Goal: Transaction & Acquisition: Book appointment/travel/reservation

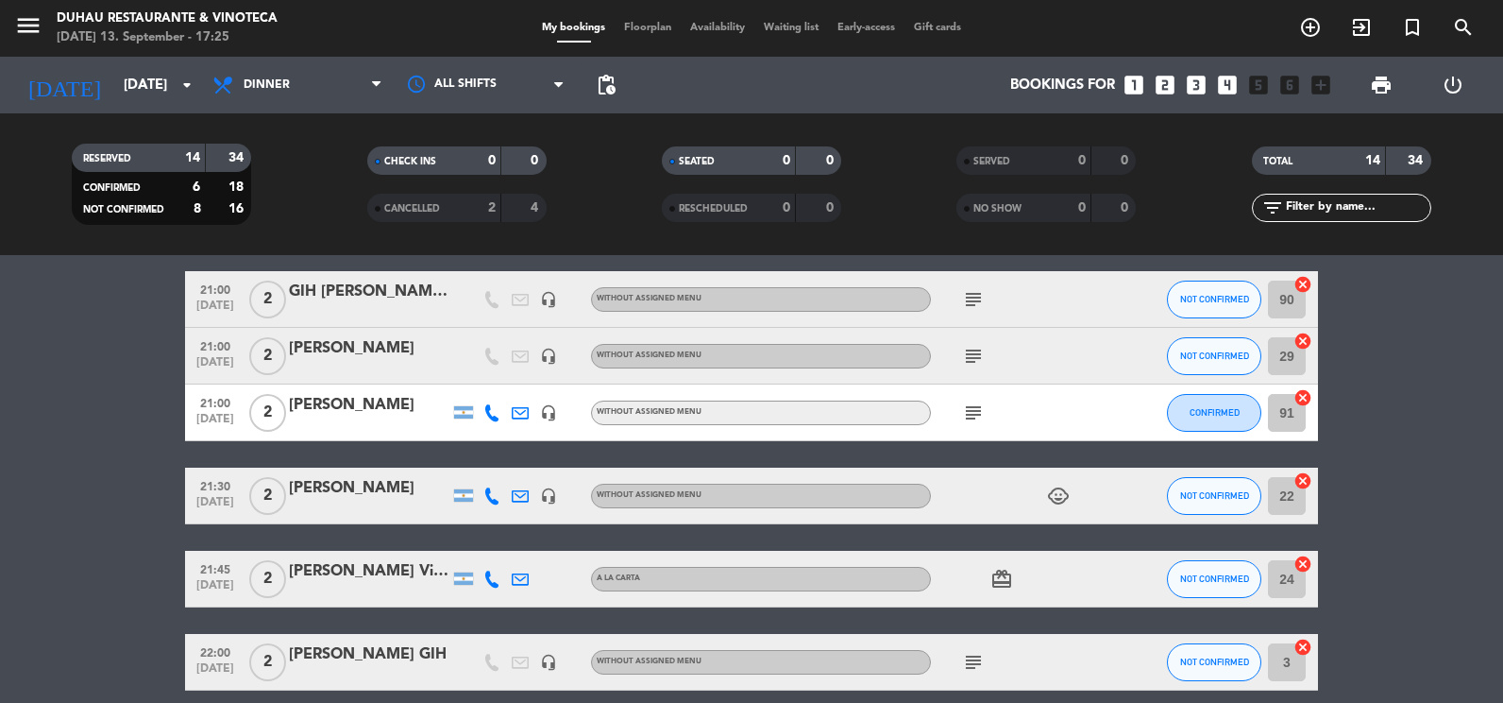
scroll to position [788, 0]
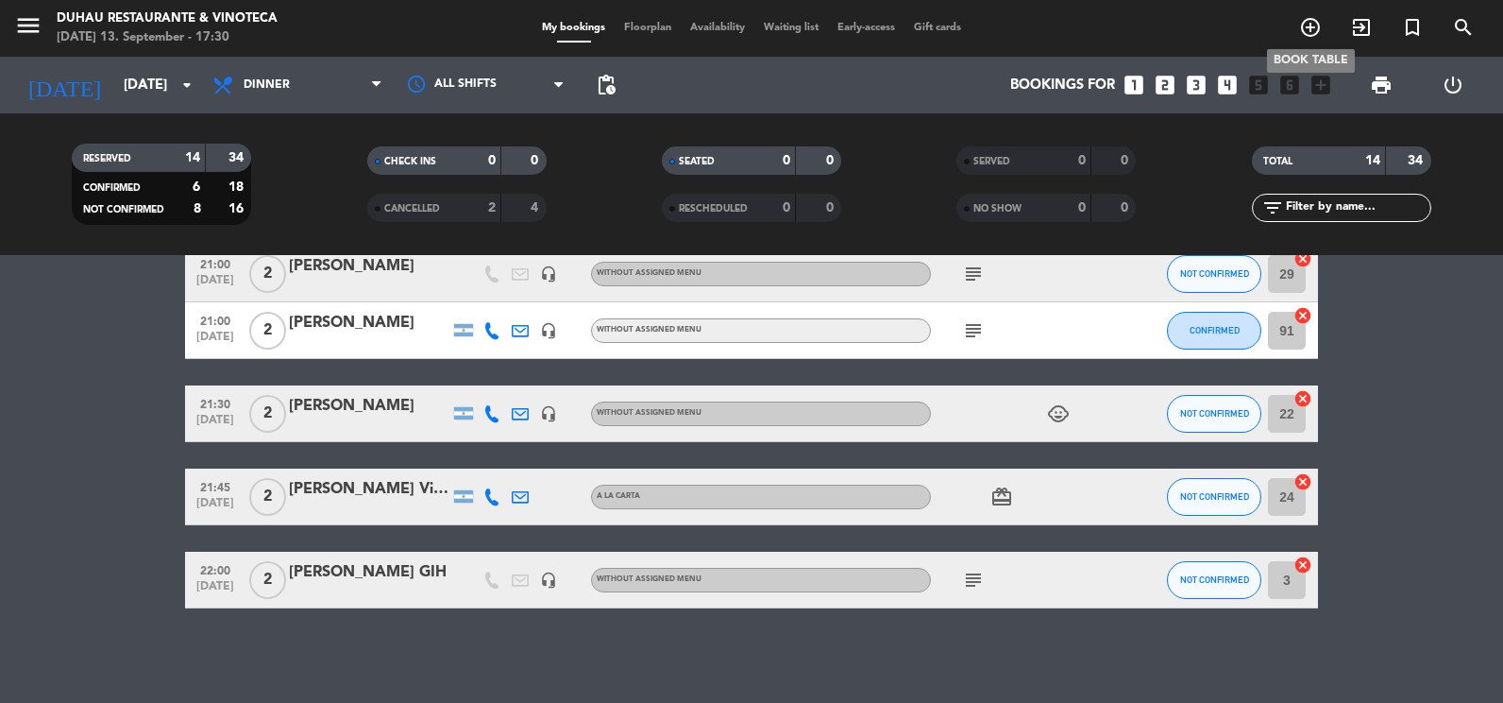
click at [1308, 31] on icon "add_circle_outline" at bounding box center [1310, 27] width 23 height 23
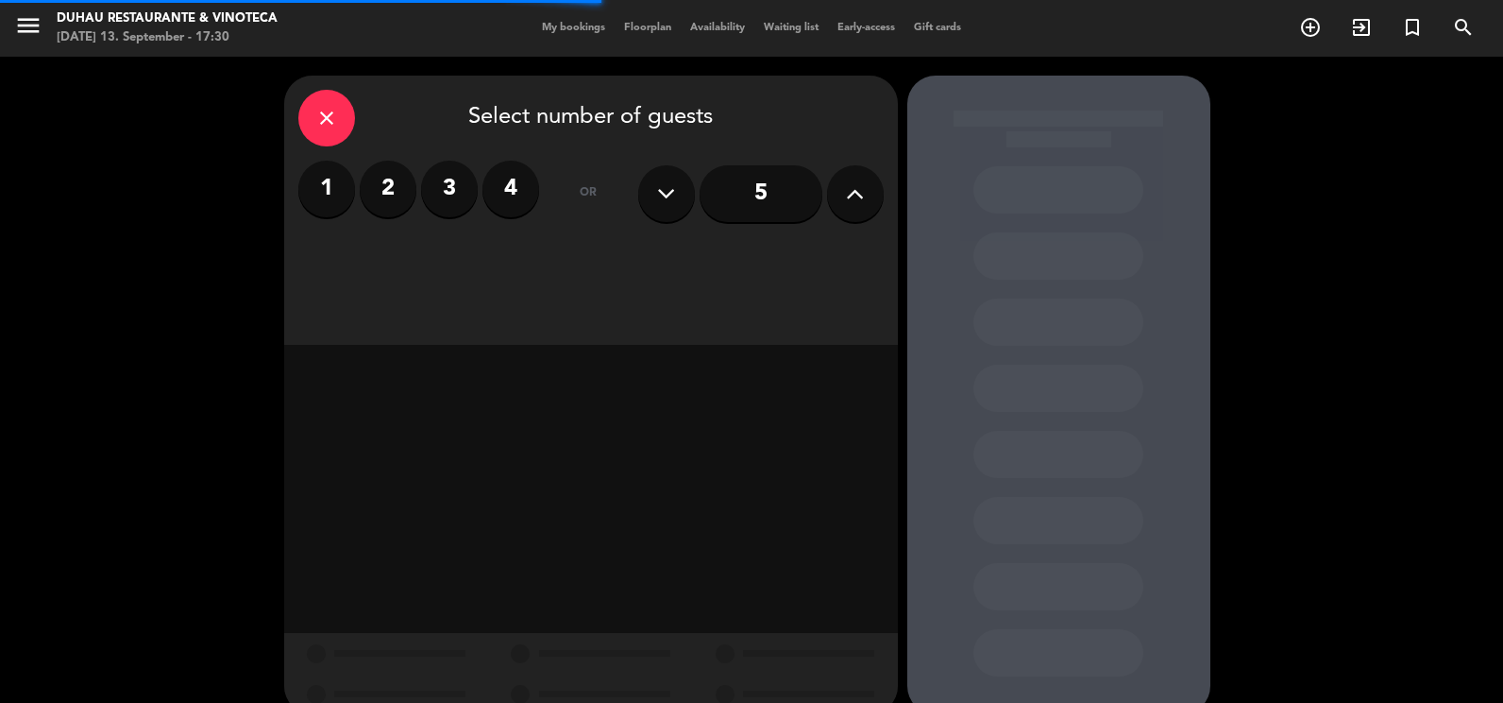
click at [390, 207] on label "2" at bounding box center [388, 189] width 57 height 57
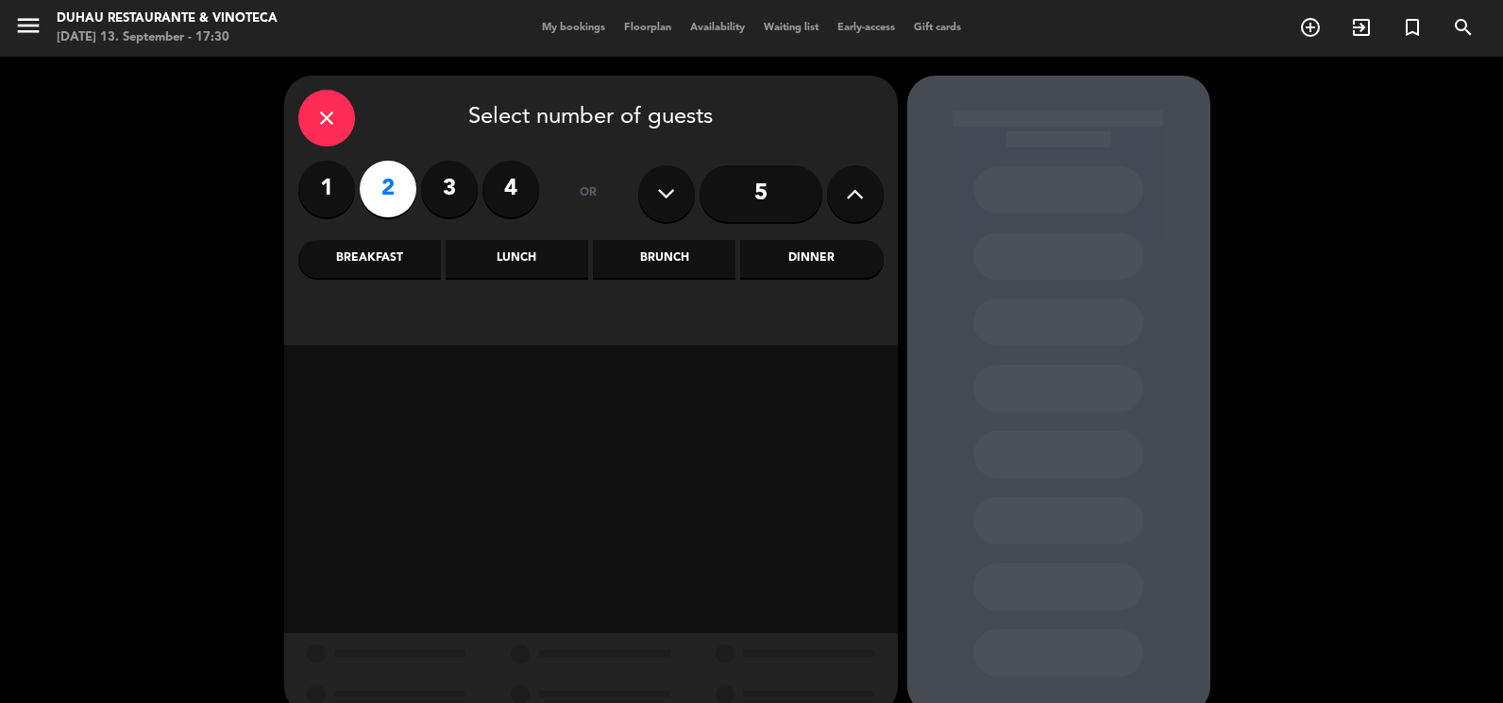
click at [820, 261] on div "Dinner" at bounding box center [811, 259] width 143 height 38
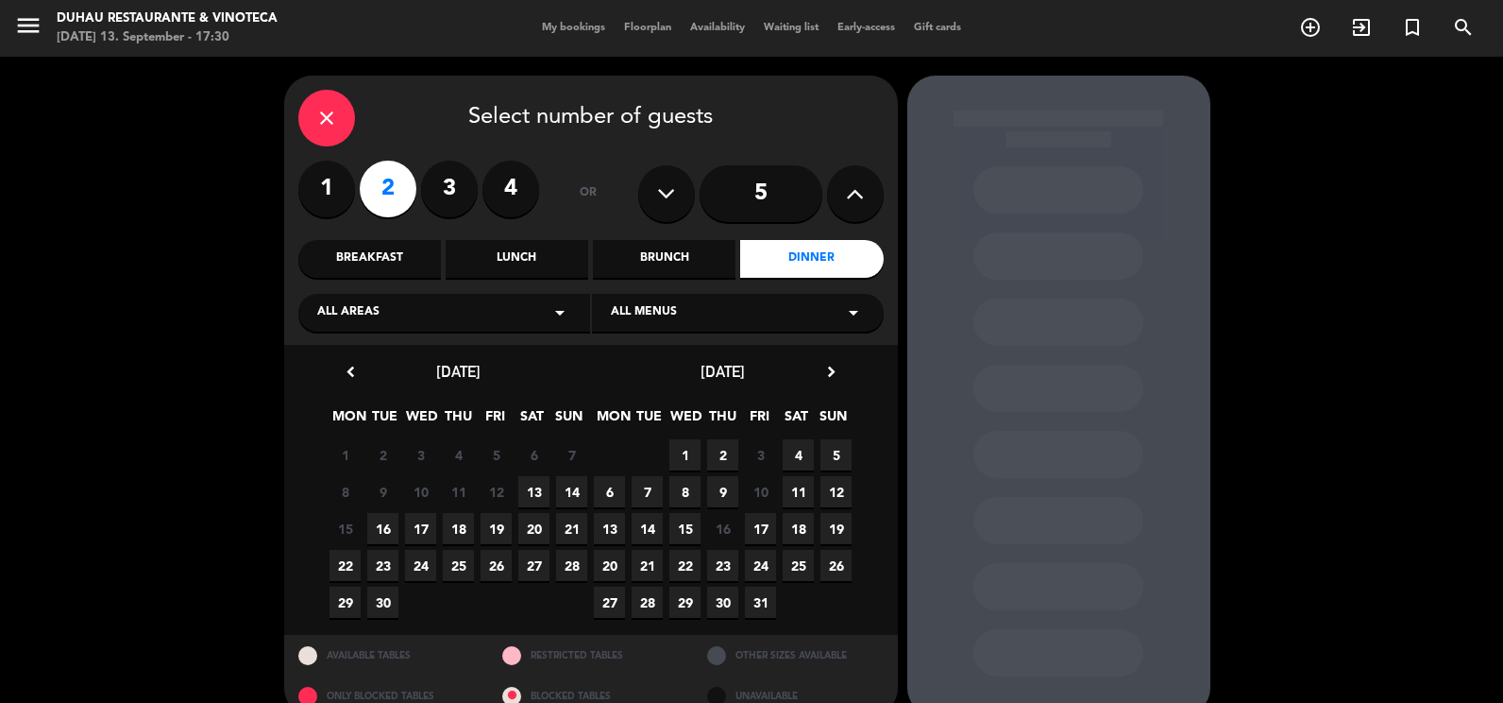
click at [528, 486] on span "13" at bounding box center [533, 491] width 31 height 31
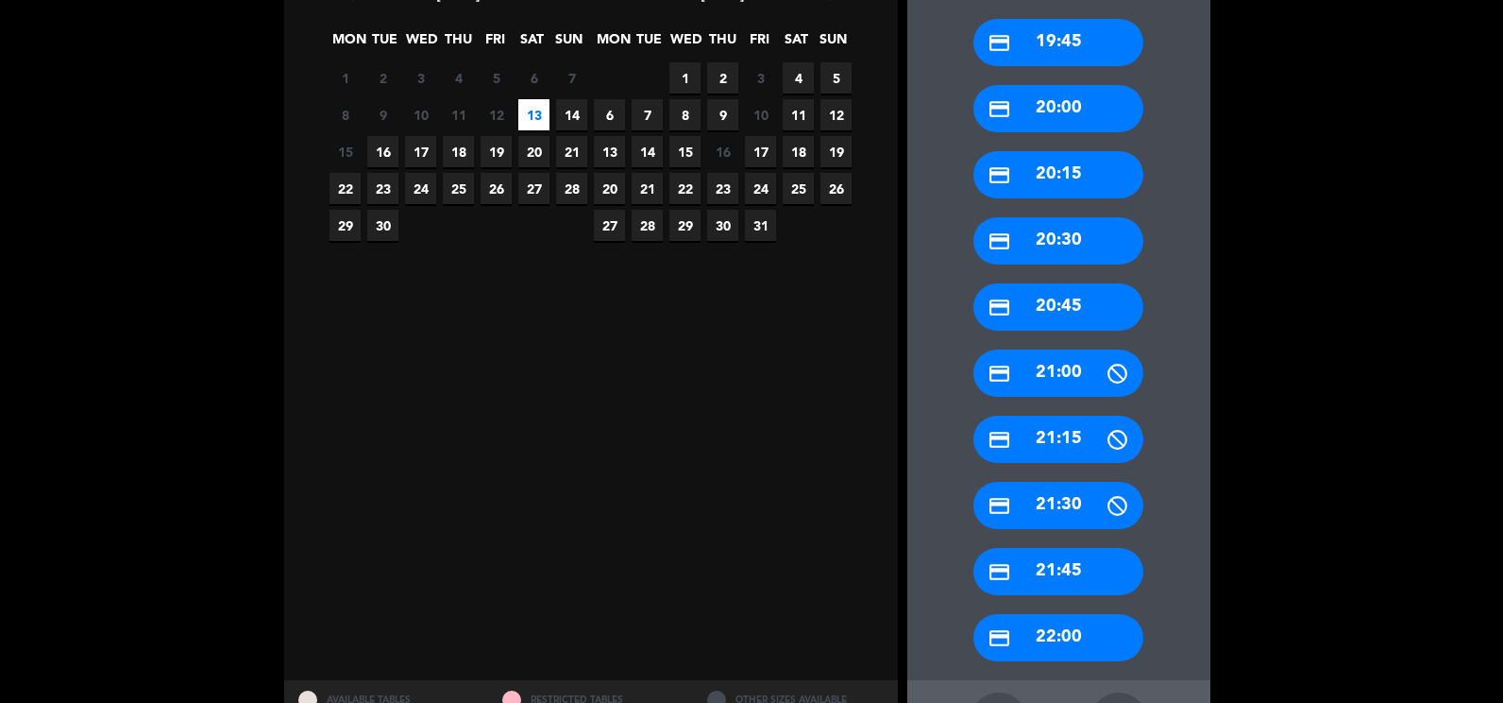
scroll to position [454, 0]
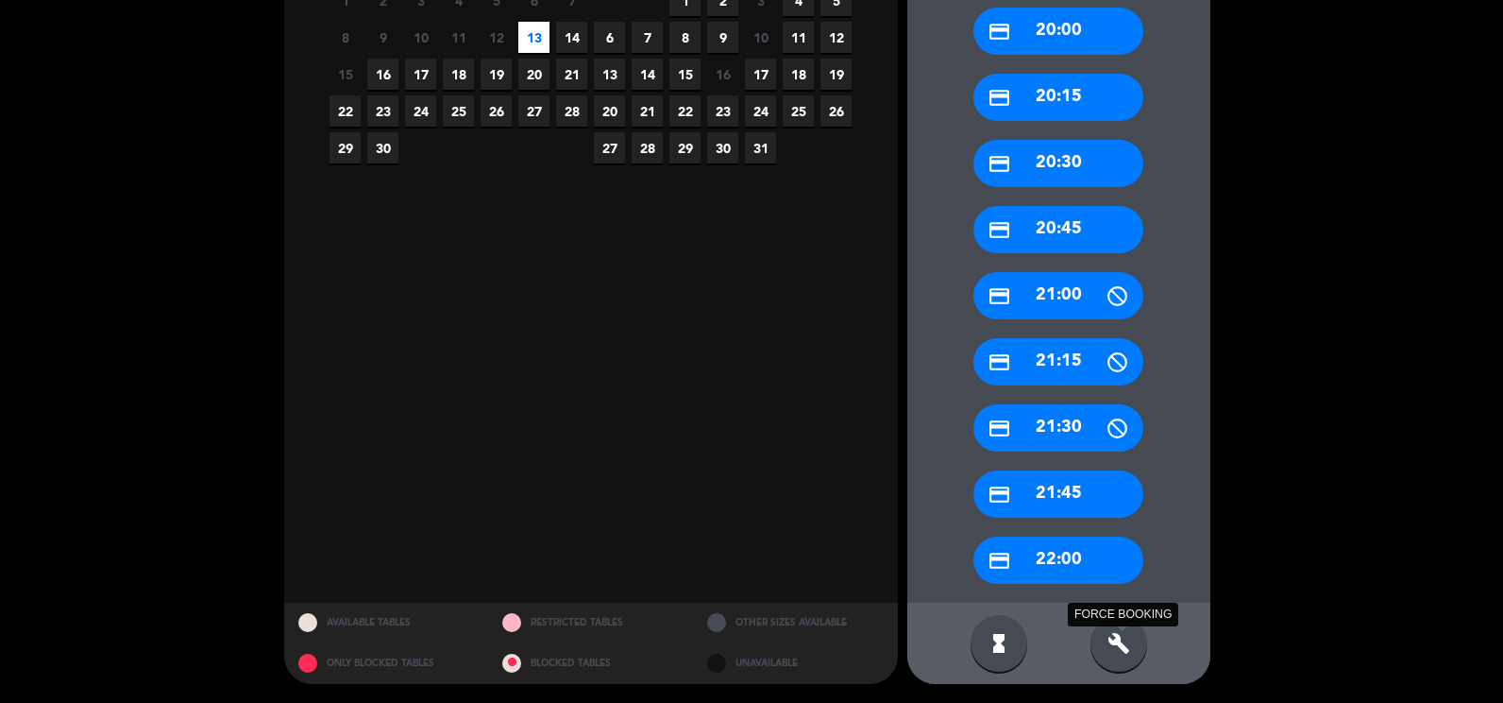
click at [1110, 656] on div "build FORCE BOOKING" at bounding box center [1119, 643] width 57 height 57
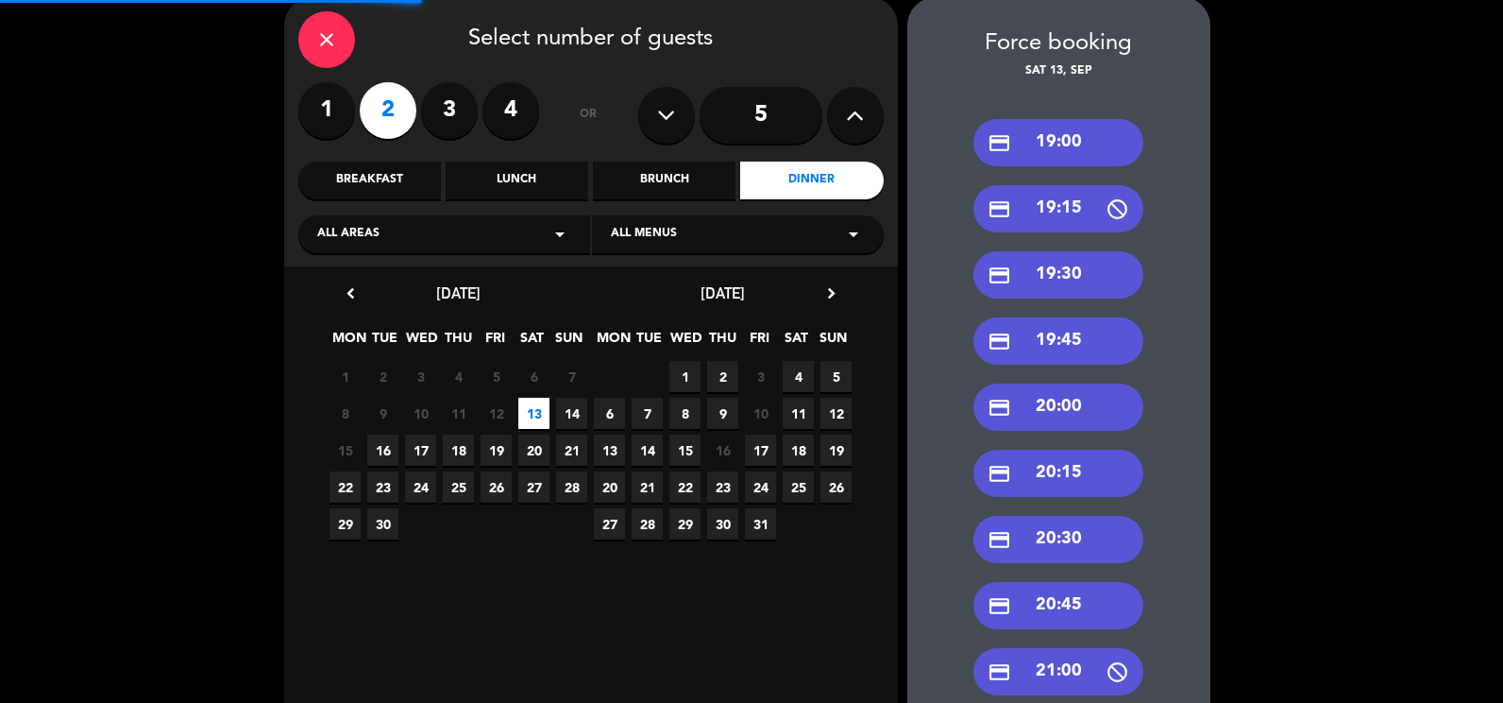
scroll to position [76, 0]
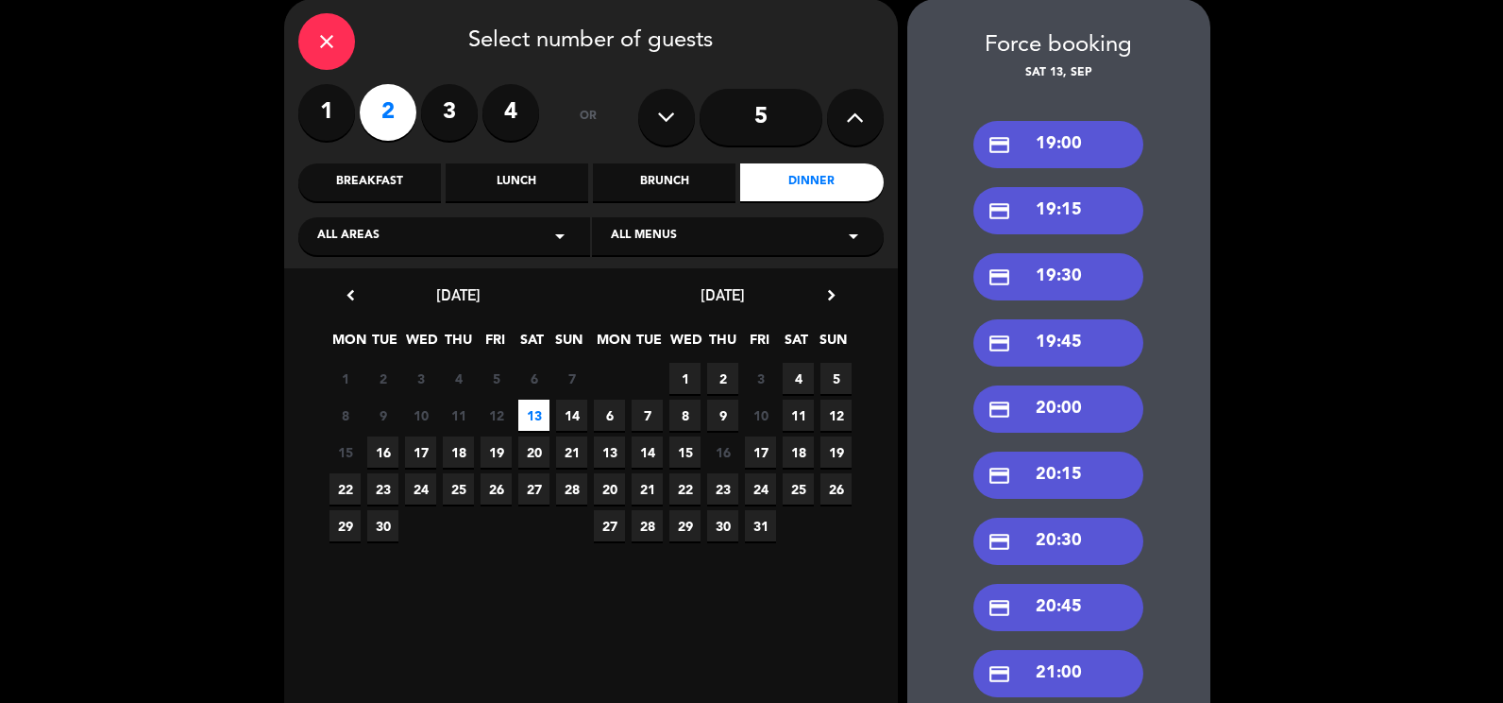
click at [1075, 263] on div "credit_card 19:30" at bounding box center [1059, 276] width 170 height 47
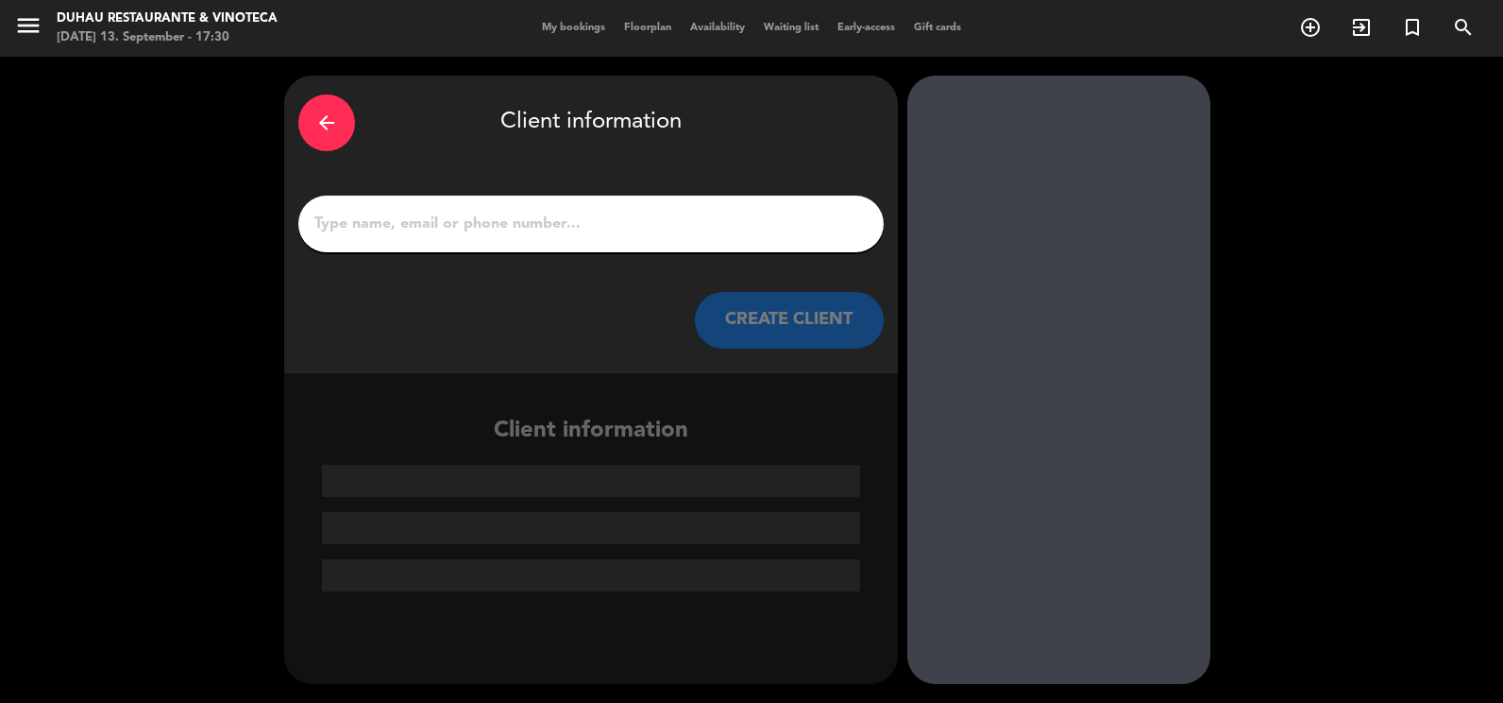
click at [476, 217] on input "1" at bounding box center [591, 224] width 557 height 26
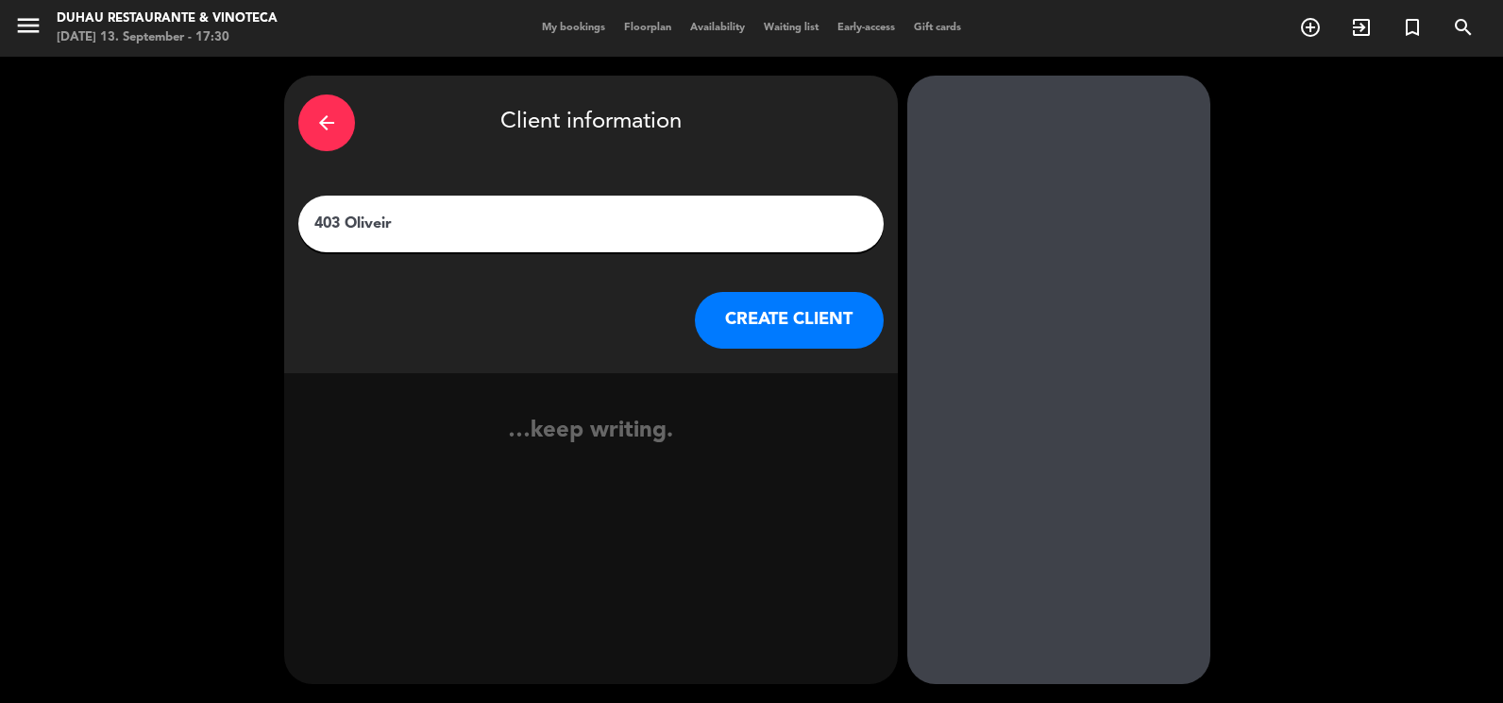
type input "403 [PERSON_NAME]"
click at [859, 331] on button "CREATE CLIENT" at bounding box center [789, 320] width 189 height 57
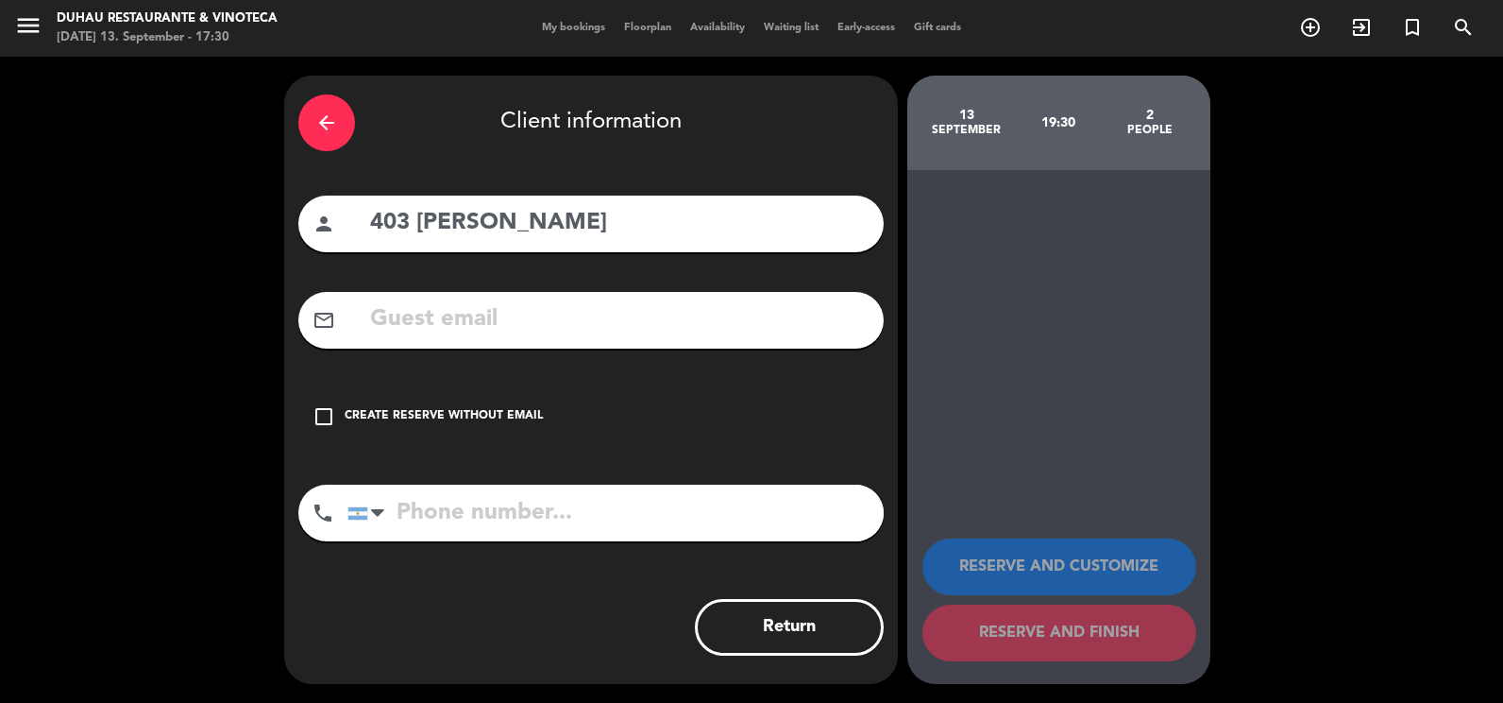
click at [454, 420] on div "Create reserve without email" at bounding box center [444, 416] width 198 height 19
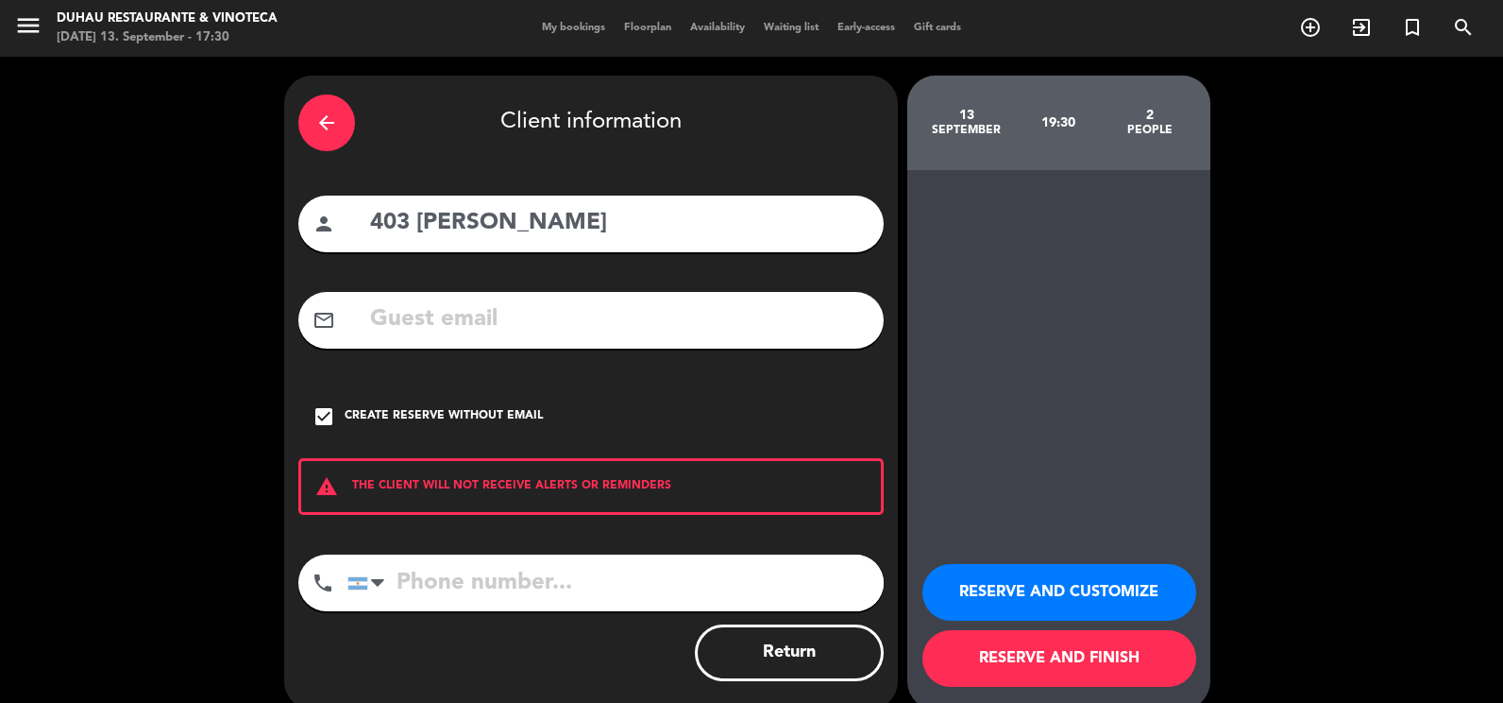
click at [1162, 659] on button "RESERVE AND FINISH" at bounding box center [1060, 658] width 274 height 57
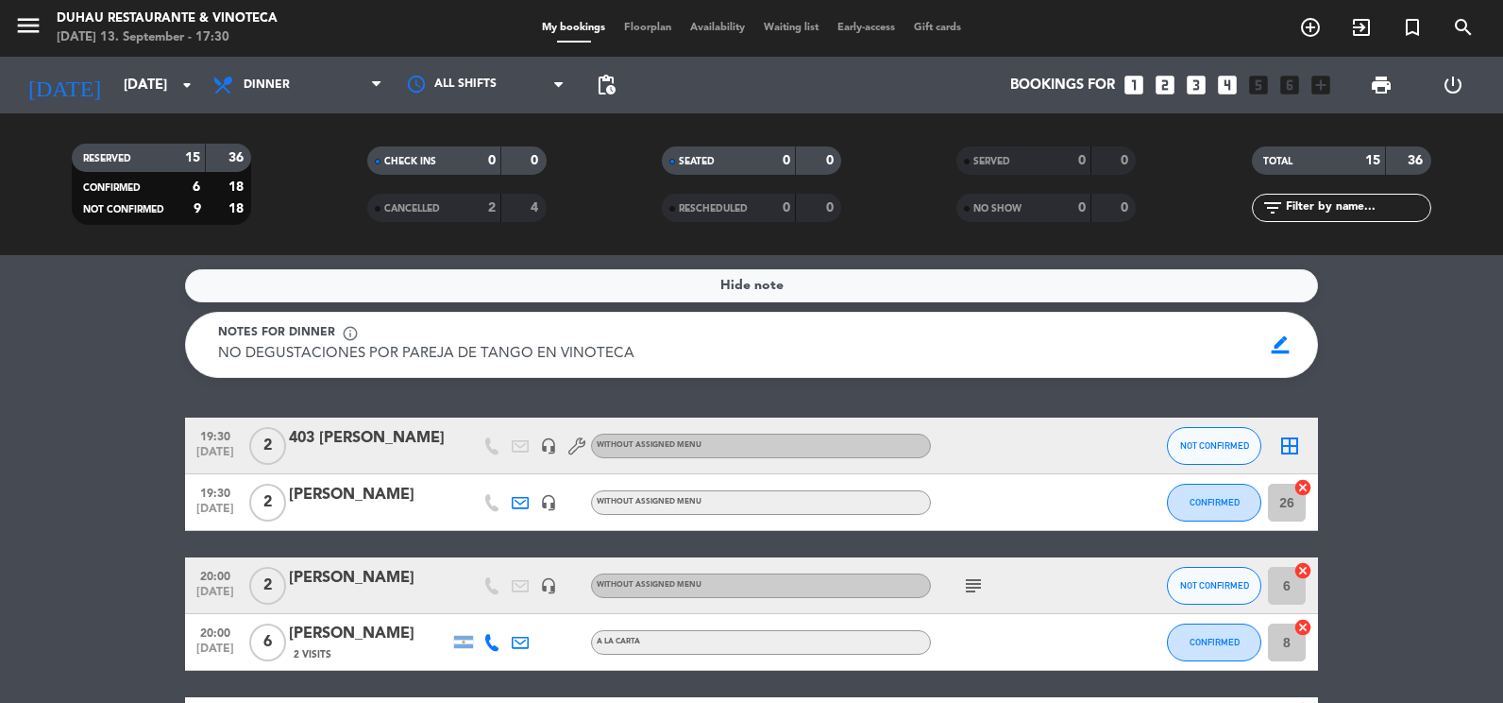
scroll to position [94, 0]
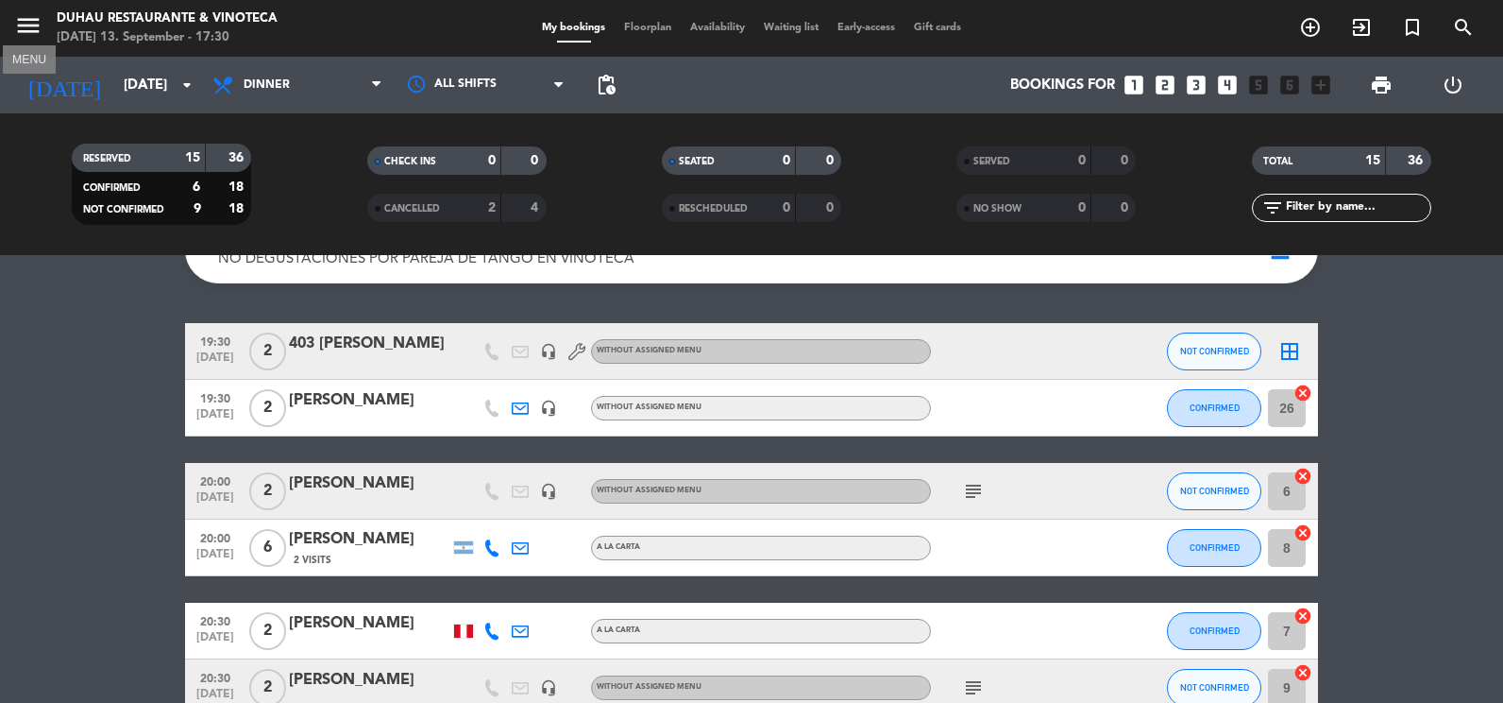
click at [24, 16] on icon "menu" at bounding box center [28, 25] width 28 height 28
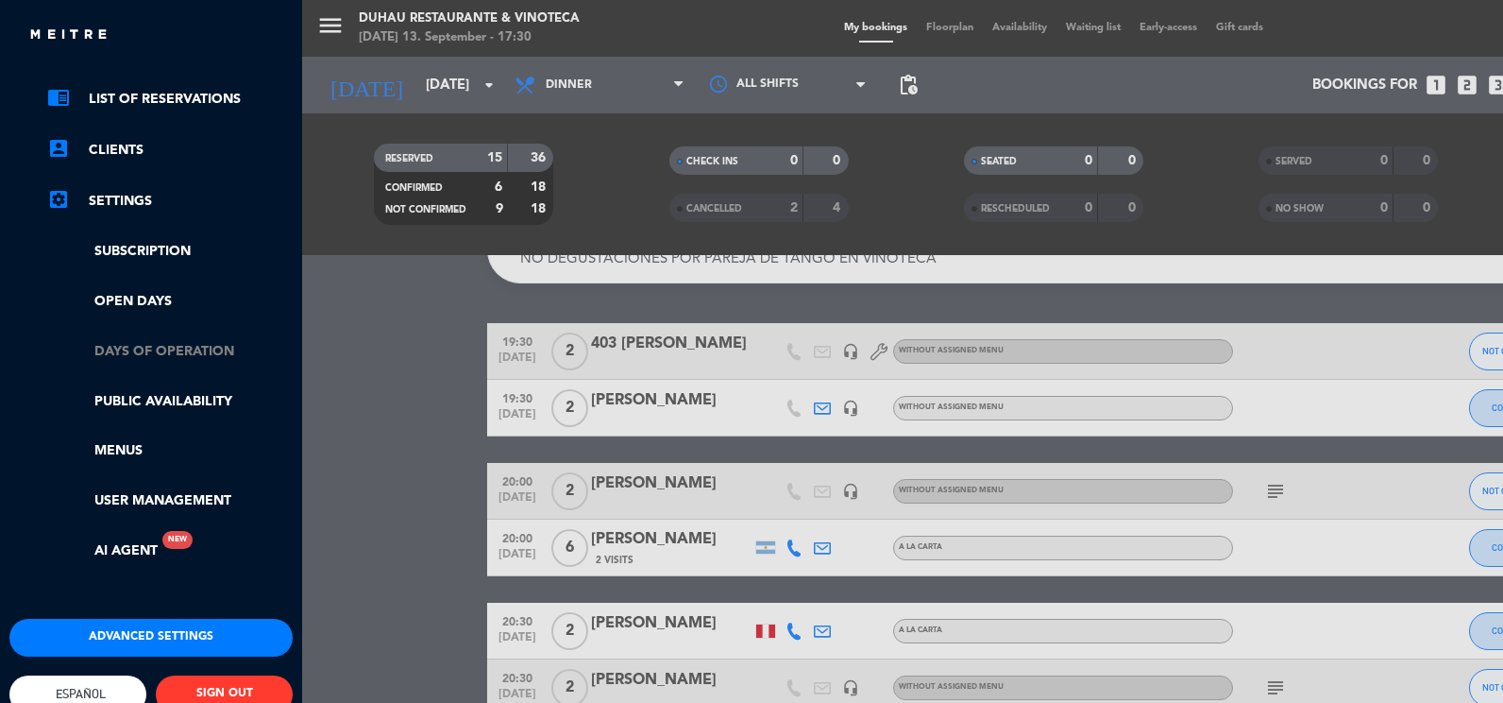
scroll to position [116, 0]
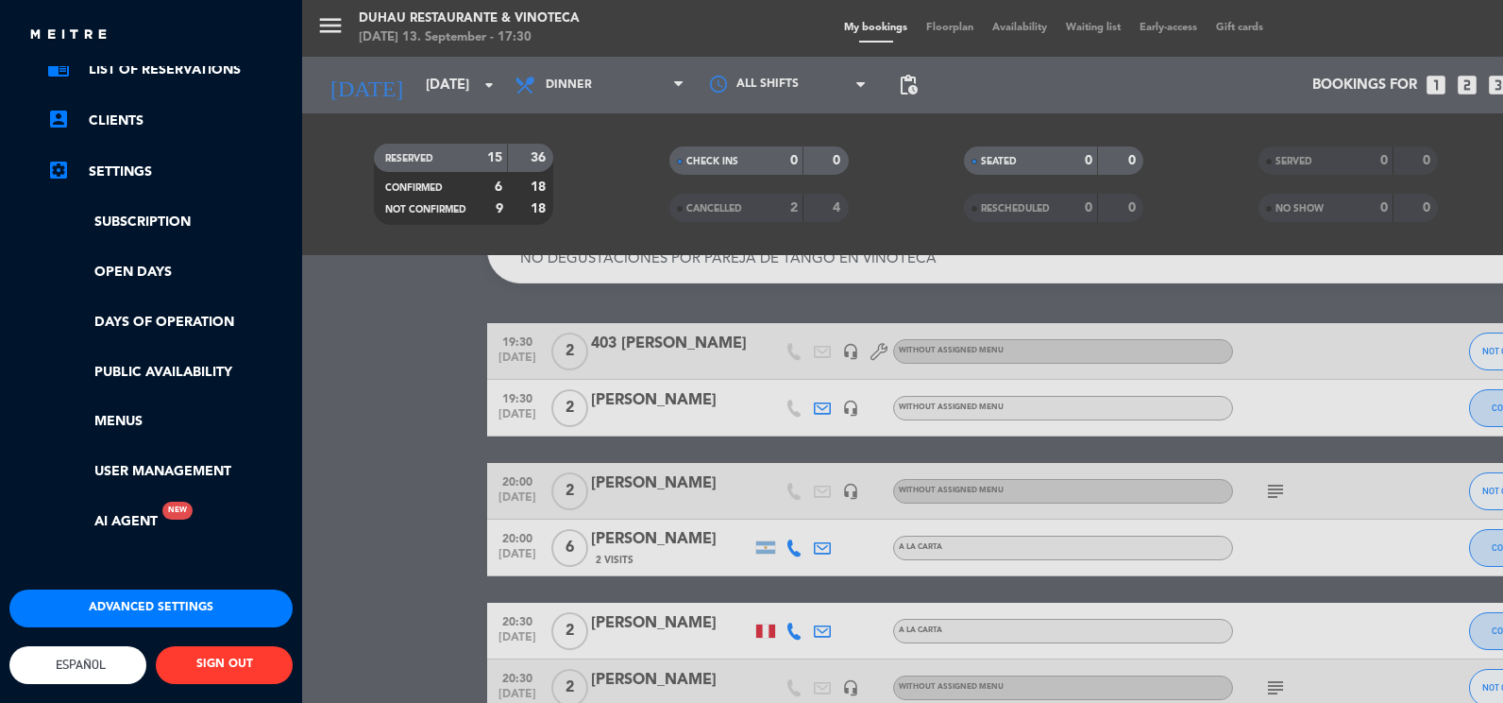
click at [400, 347] on div "menu Duhau Restaurante & Vinoteca [DATE] 13. September - 17:30 My bookings Floo…" at bounding box center [1053, 351] width 1503 height 703
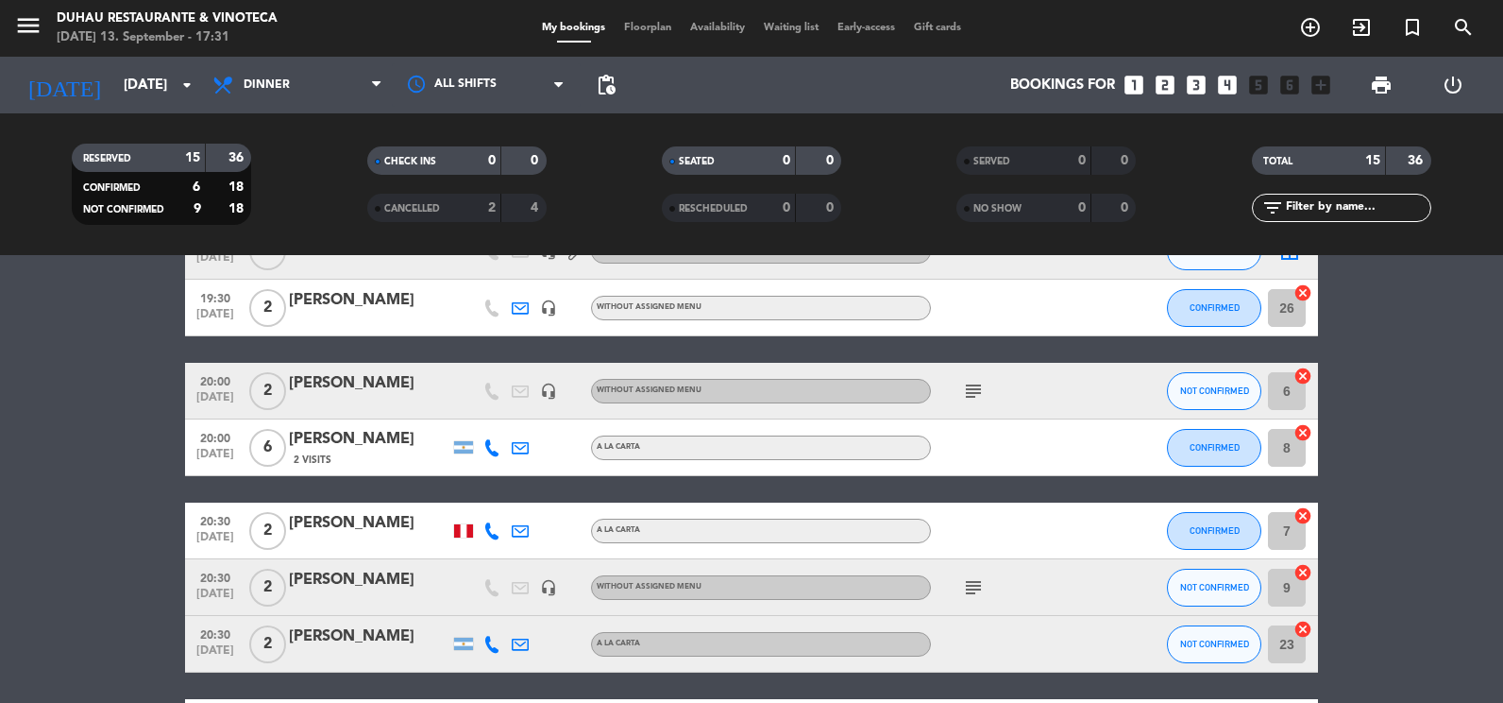
scroll to position [189, 0]
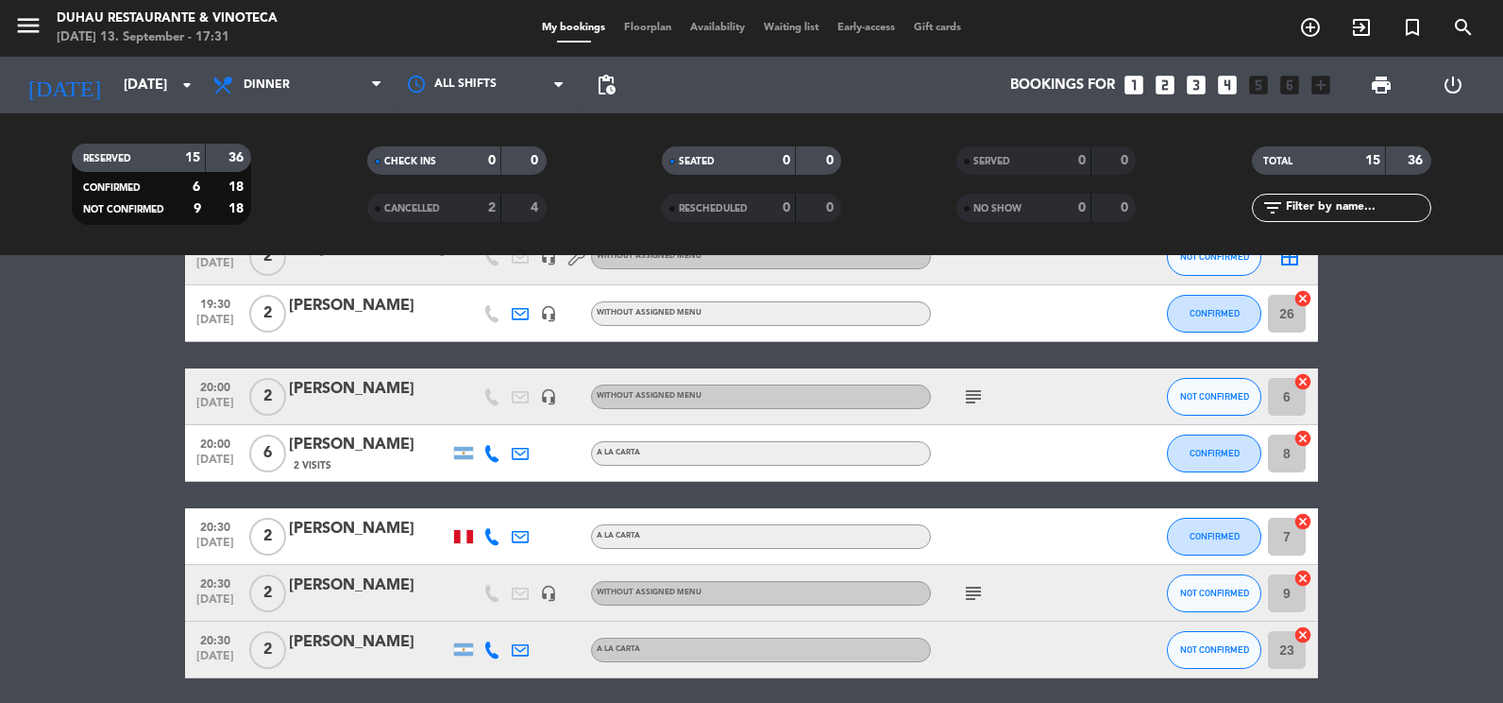
click at [975, 386] on icon "subject" at bounding box center [973, 396] width 23 height 23
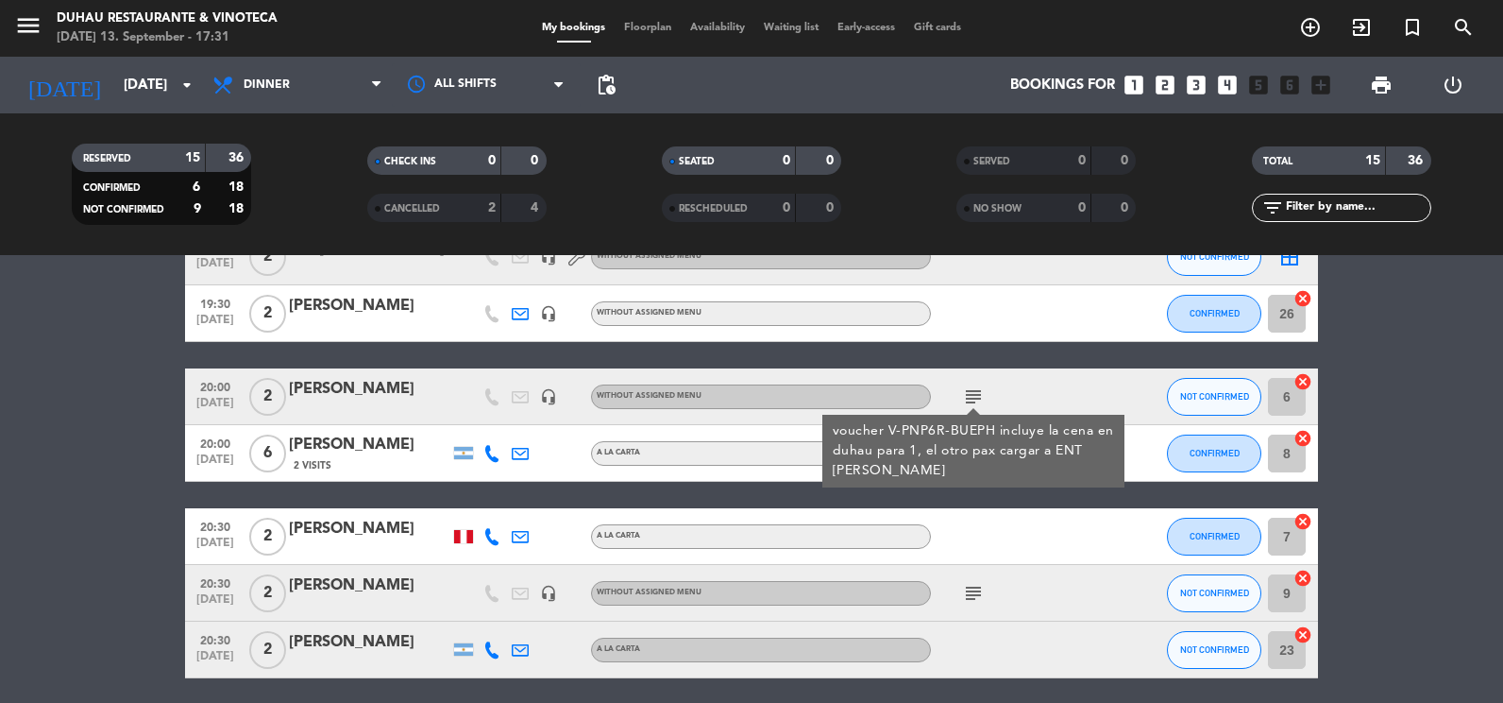
click at [974, 589] on icon "subject" at bounding box center [973, 593] width 23 height 23
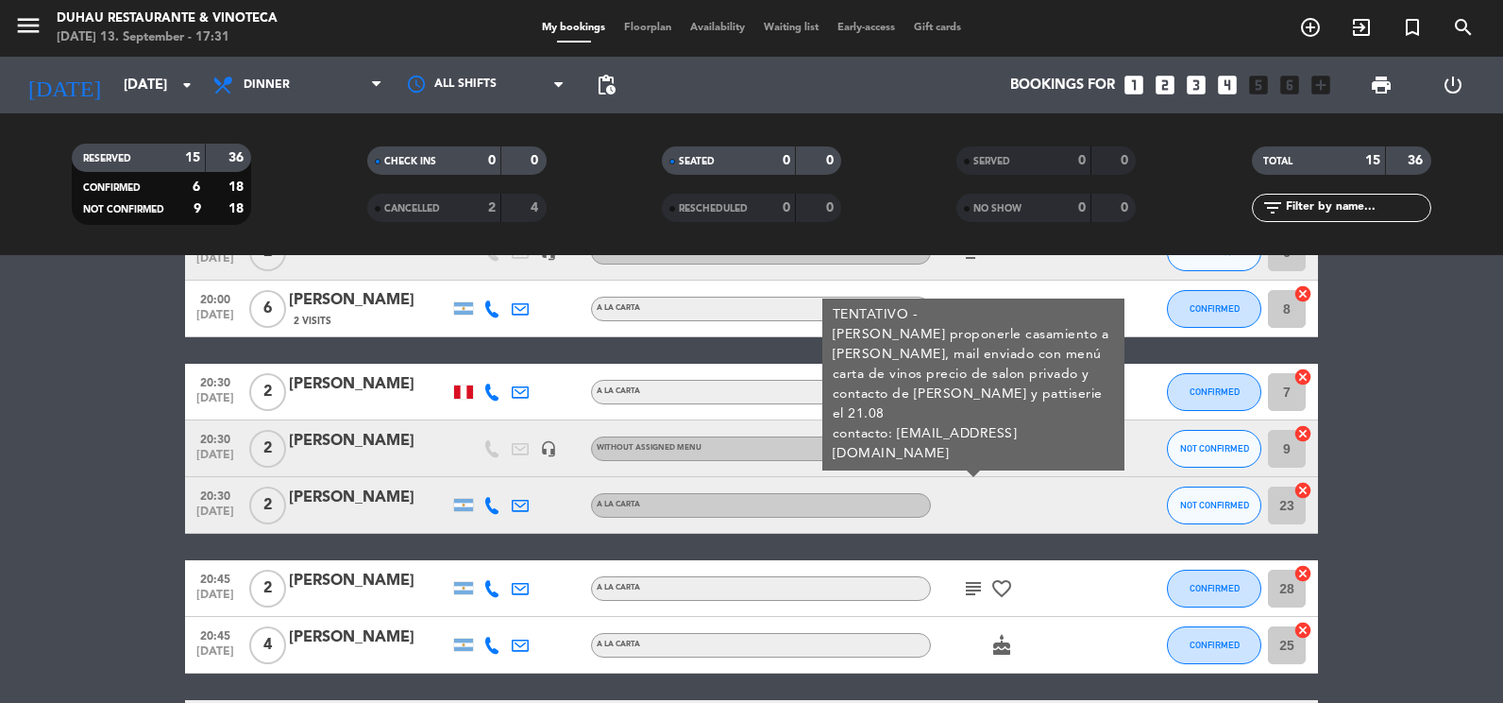
scroll to position [472, 0]
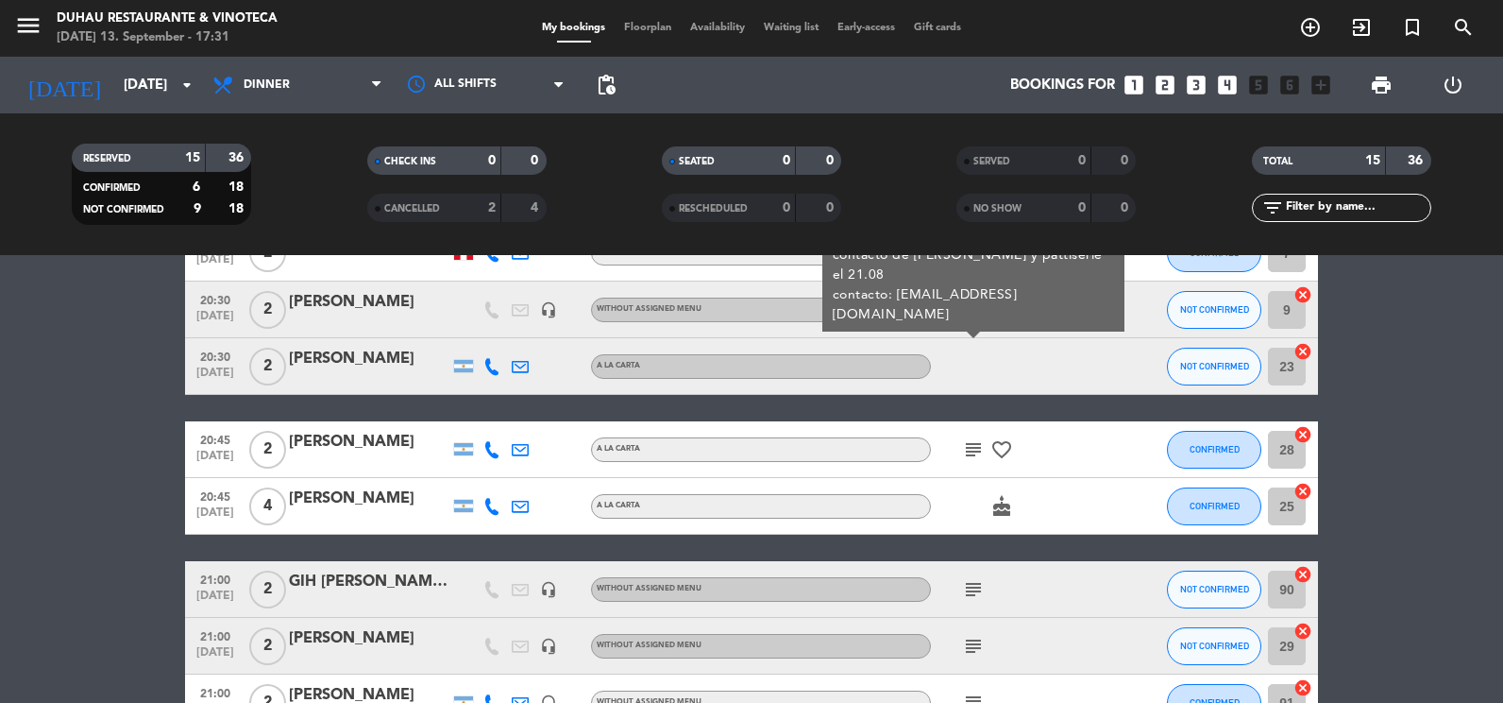
click at [975, 432] on div "subject favorite_border" at bounding box center [1016, 449] width 170 height 56
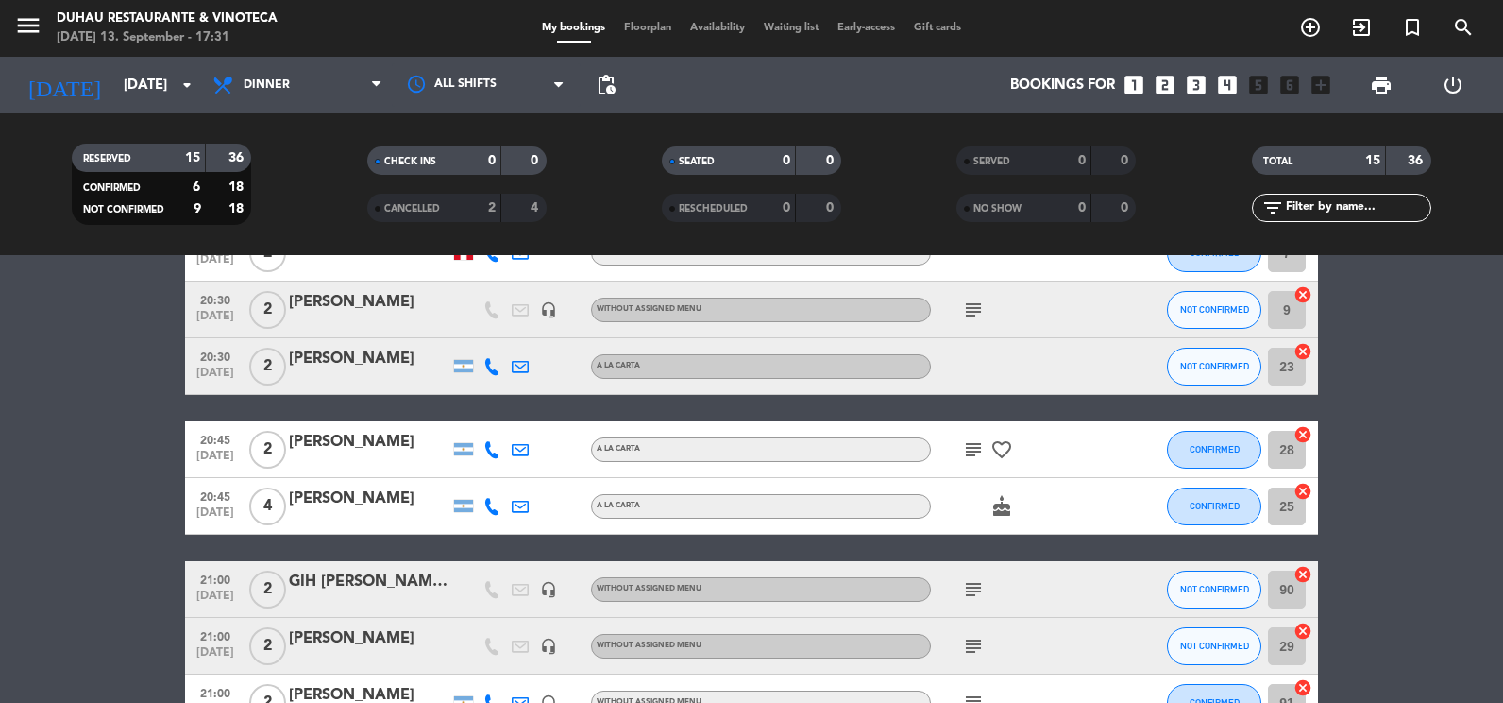
click at [976, 449] on icon "subject" at bounding box center [973, 449] width 23 height 23
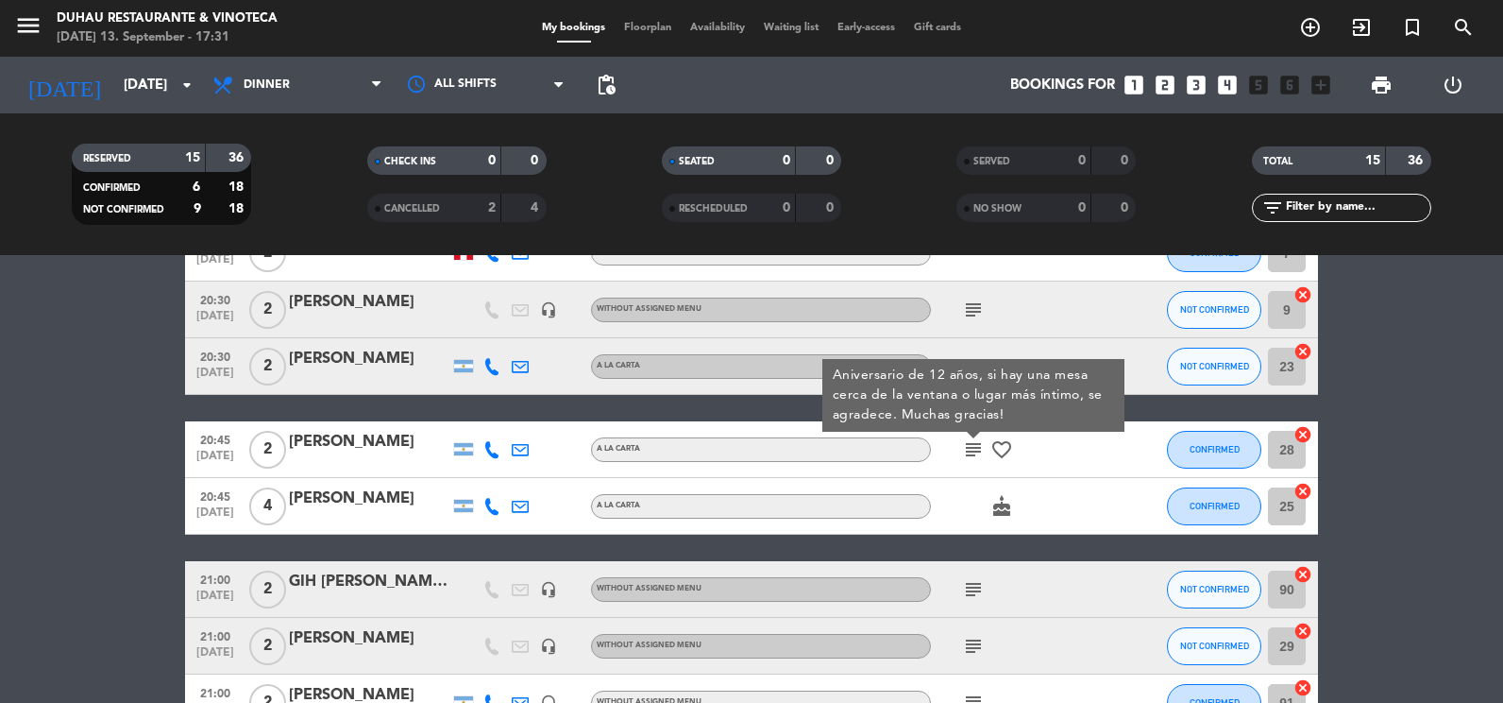
drag, startPoint x: 967, startPoint y: 594, endPoint x: 982, endPoint y: 572, distance: 26.5
click at [965, 594] on icon "subject" at bounding box center [973, 589] width 23 height 23
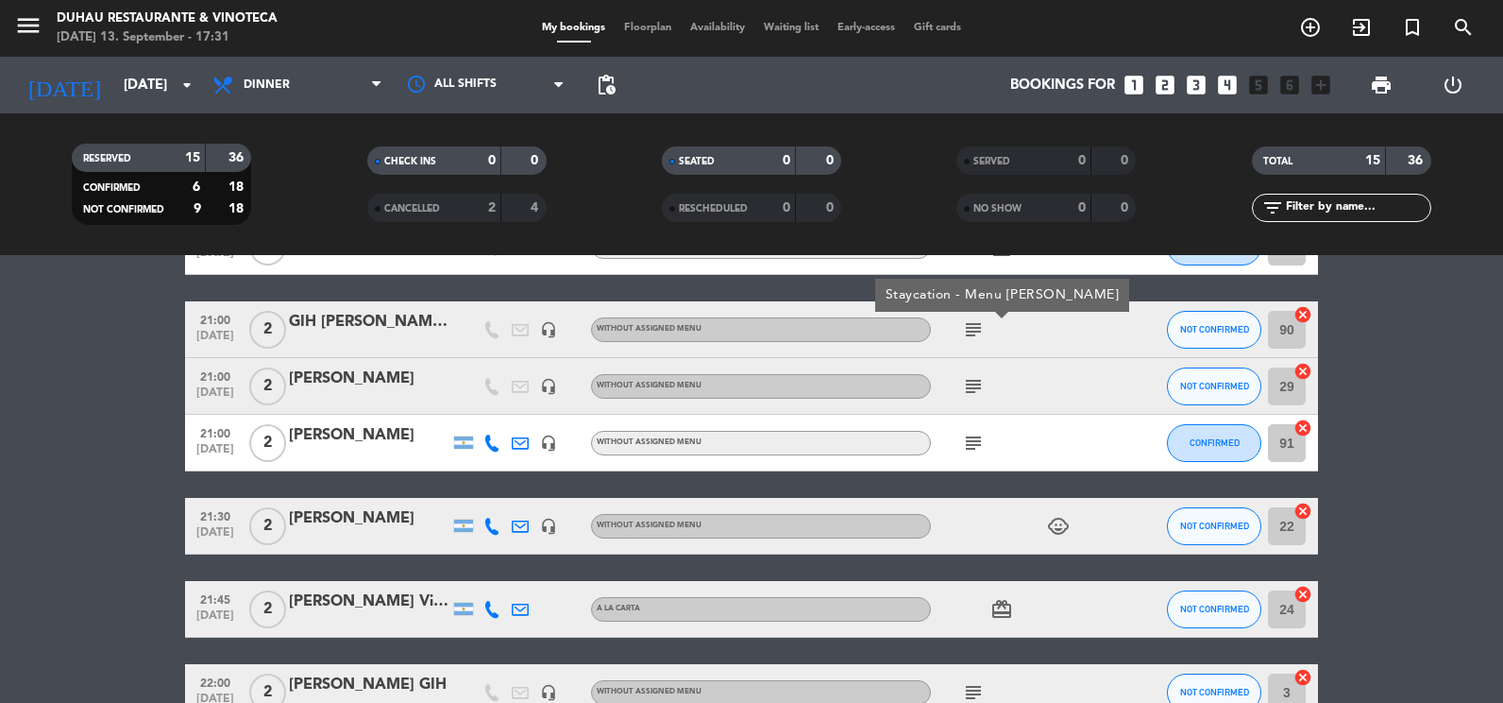
scroll to position [756, 0]
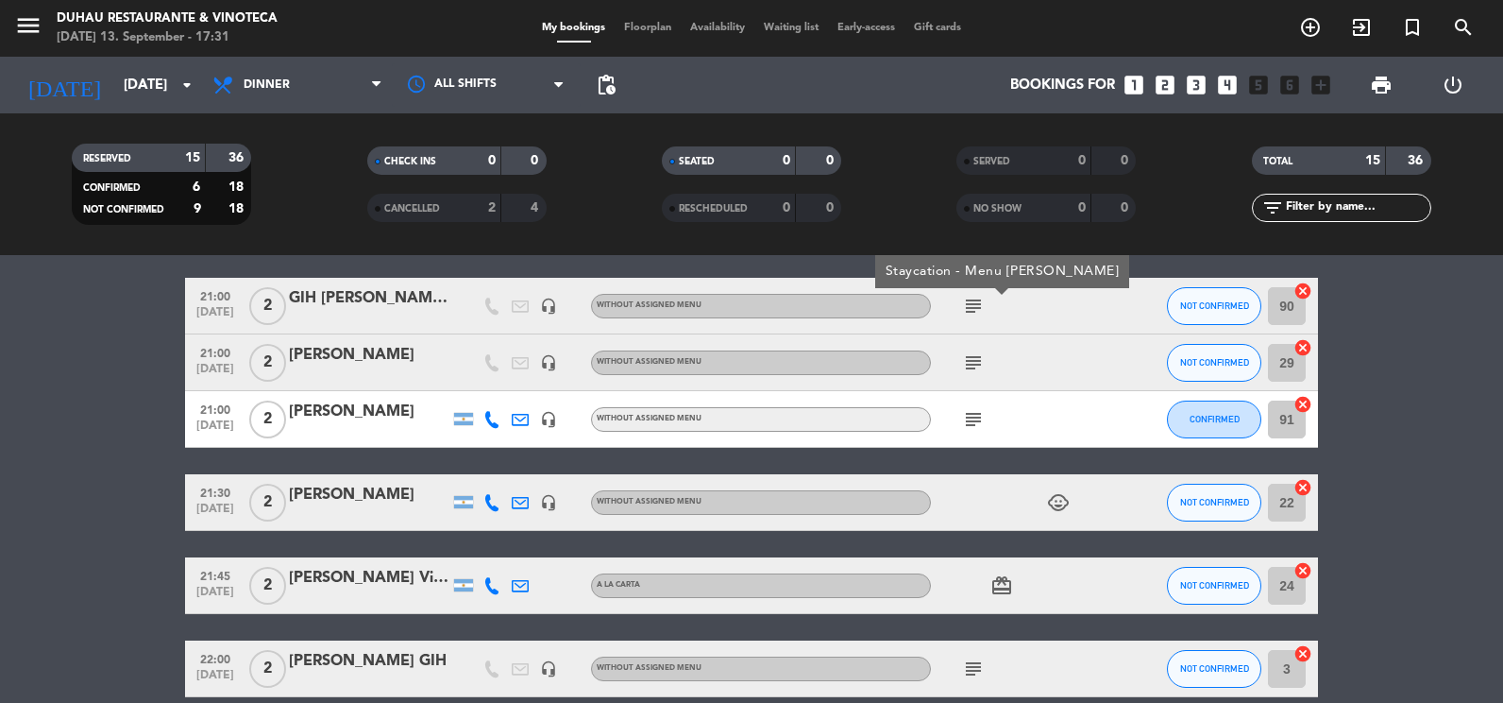
click at [969, 358] on icon "subject" at bounding box center [973, 362] width 23 height 23
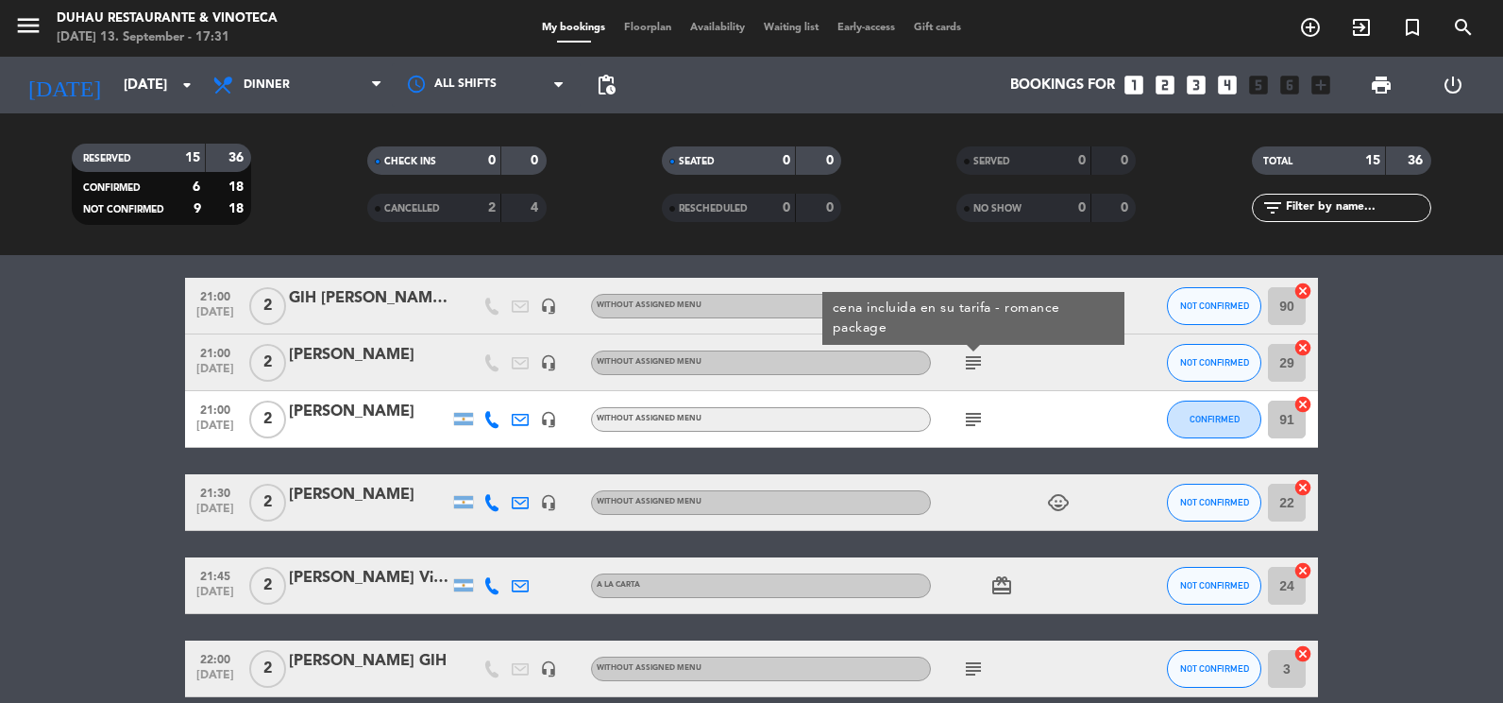
click at [976, 420] on icon "subject" at bounding box center [973, 419] width 23 height 23
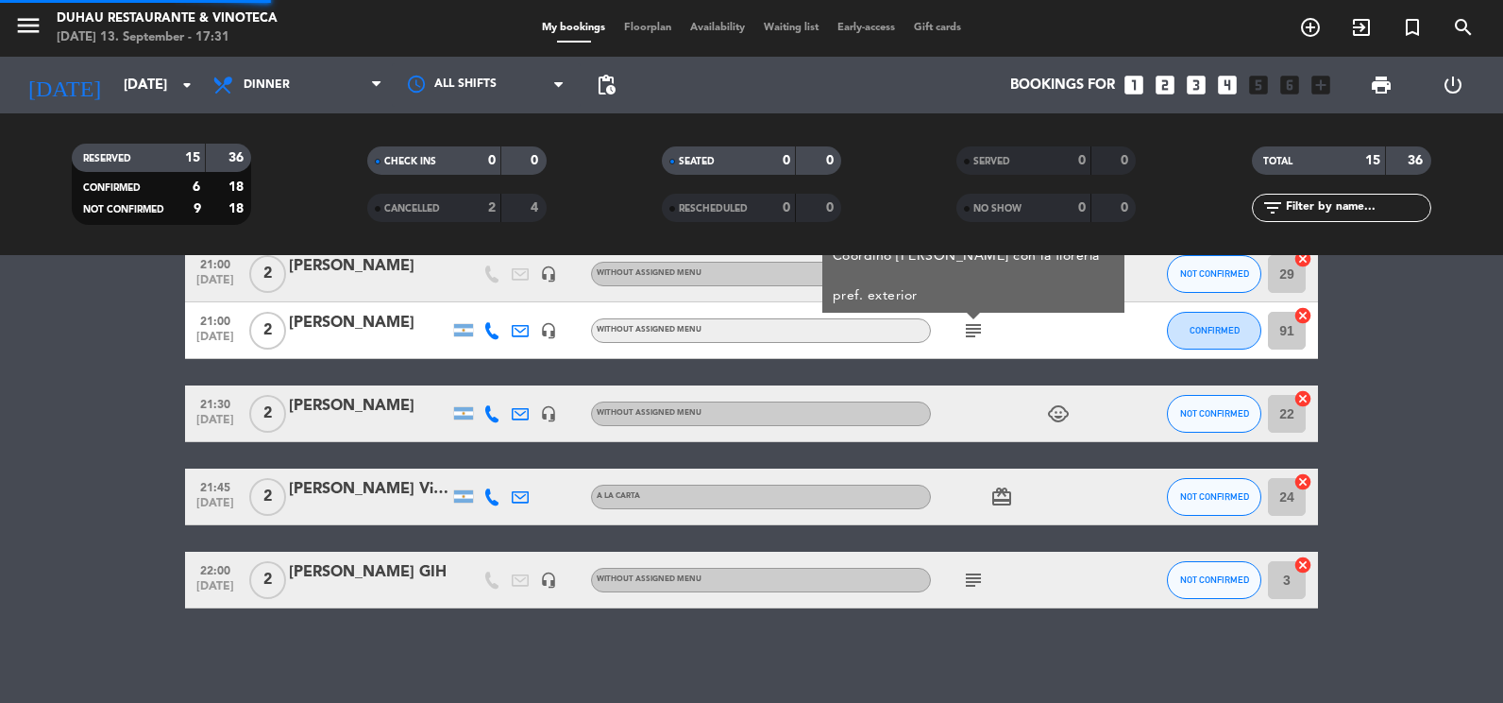
scroll to position [674, 0]
